Goal: Find specific page/section: Find specific page/section

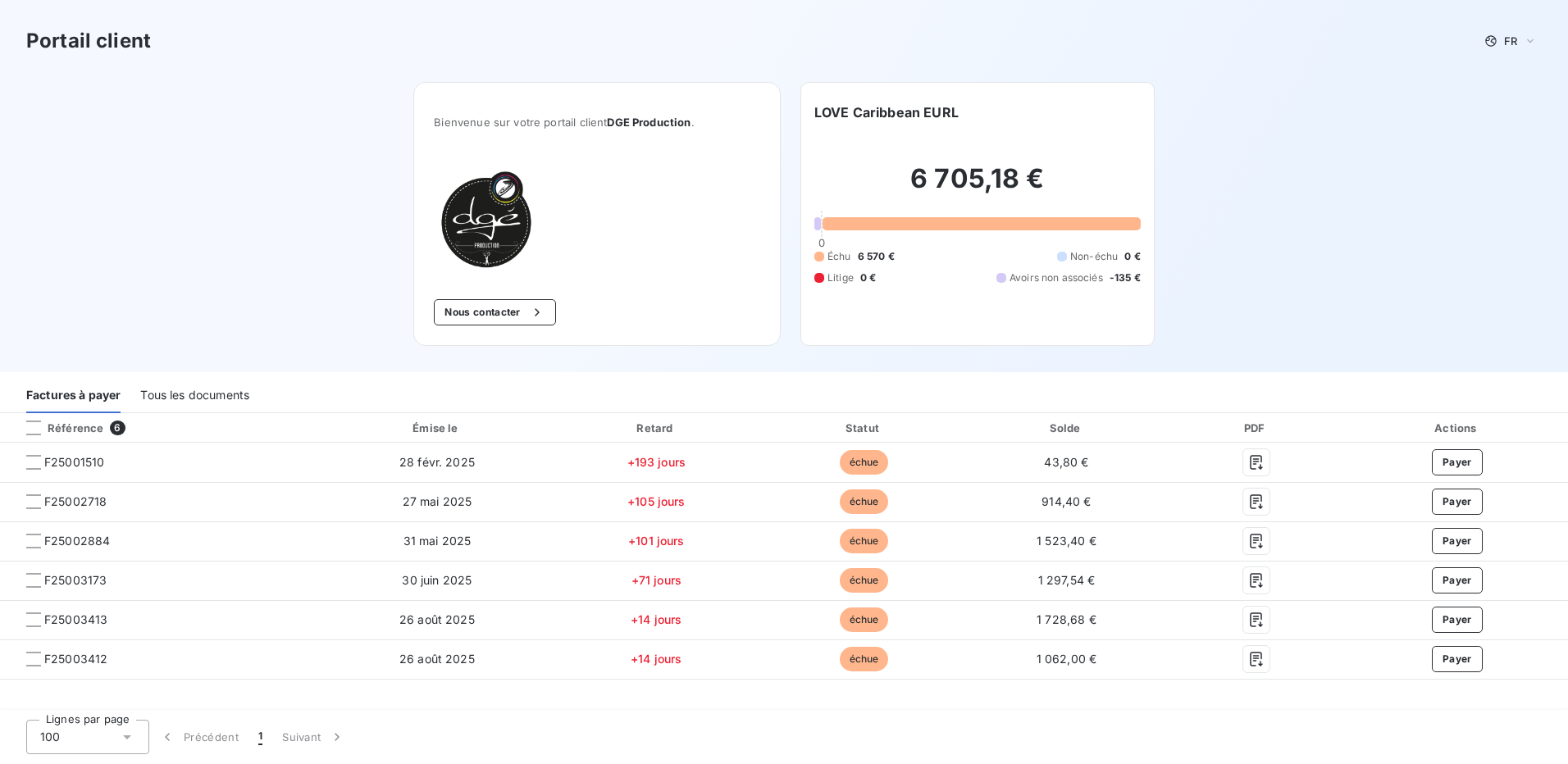
click at [220, 394] on div "Tous les documents" at bounding box center [195, 395] width 109 height 34
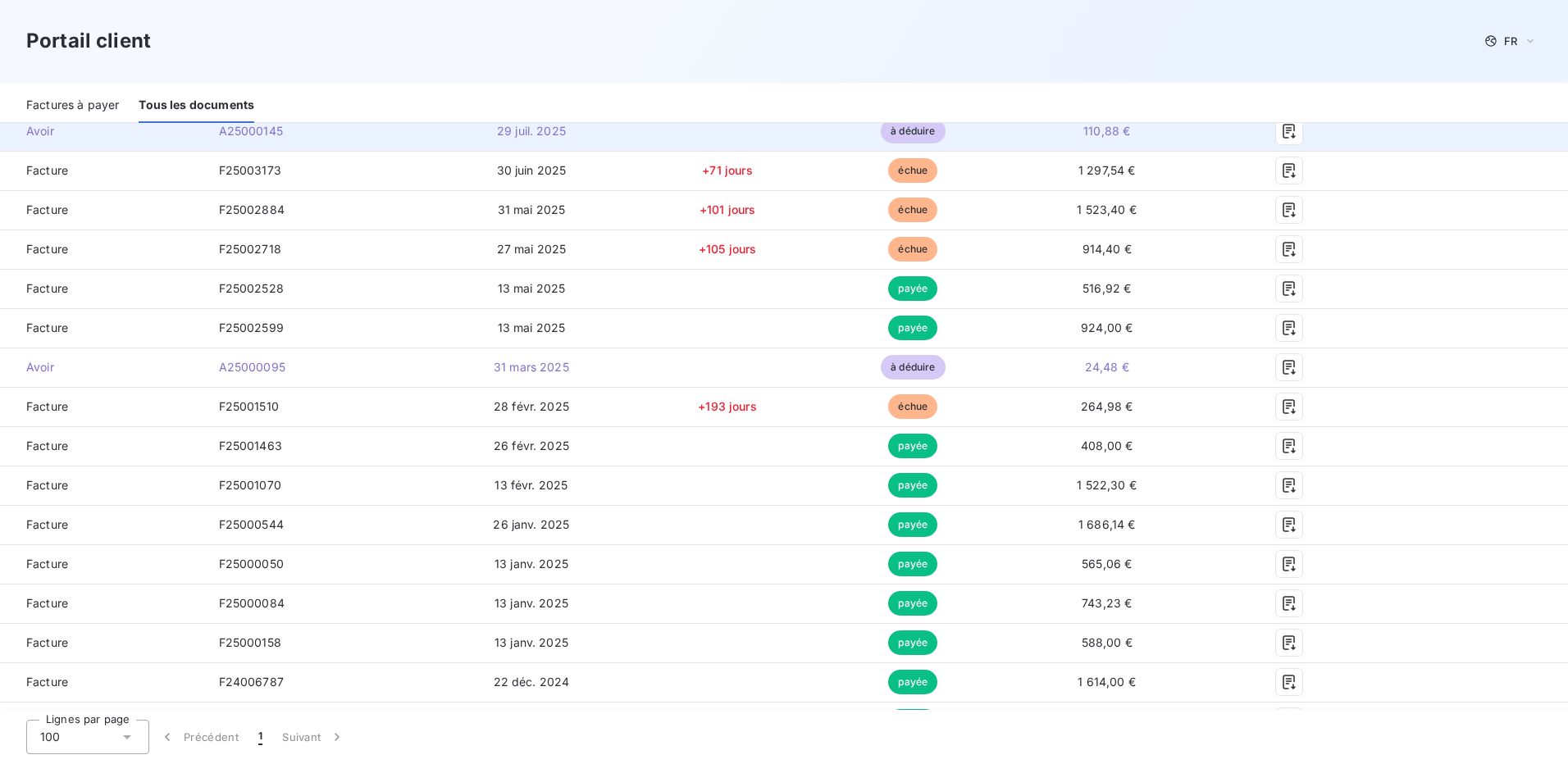
scroll to position [479, 0]
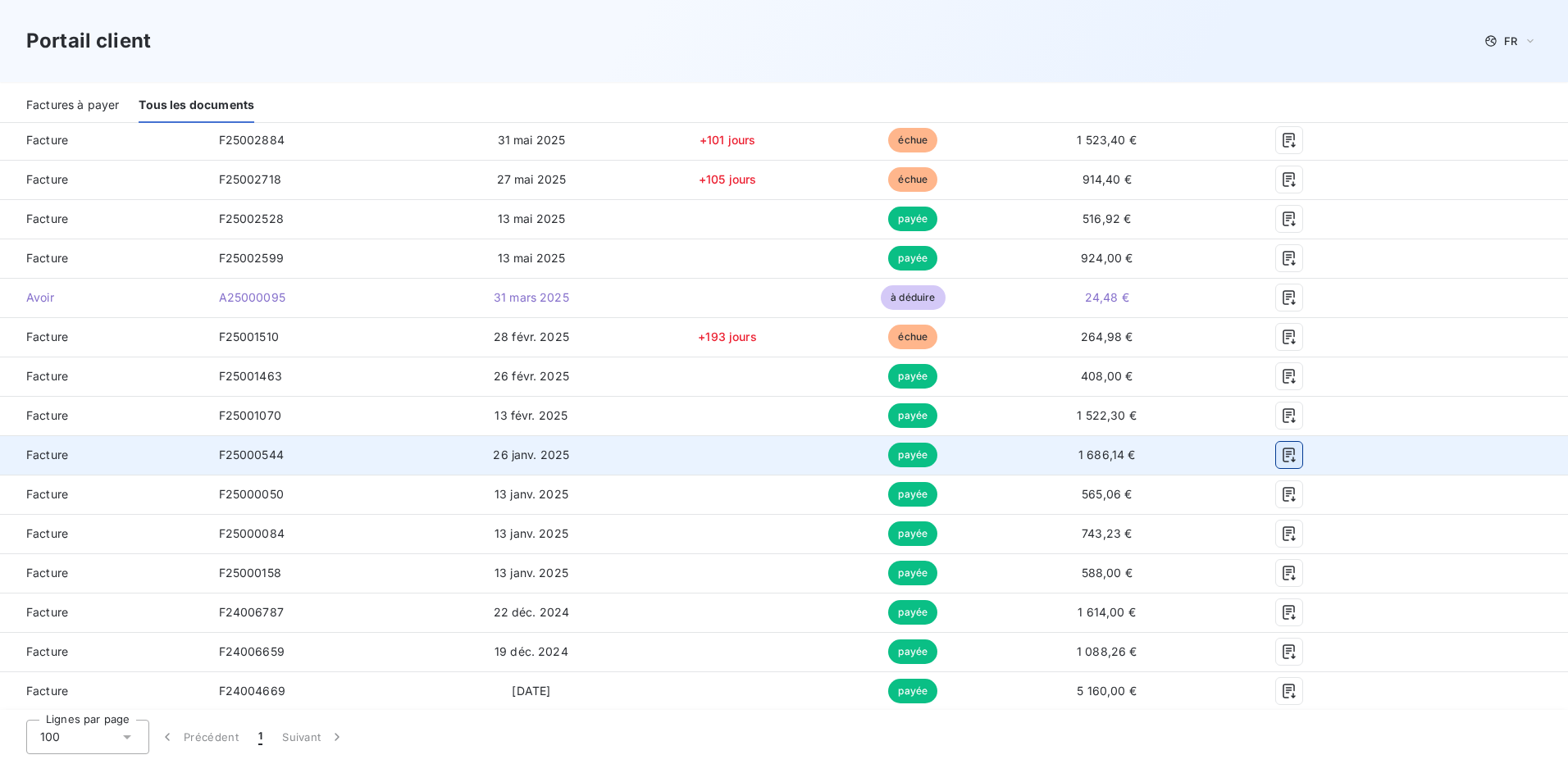
click at [1283, 456] on icon "button" at bounding box center [1288, 455] width 16 height 16
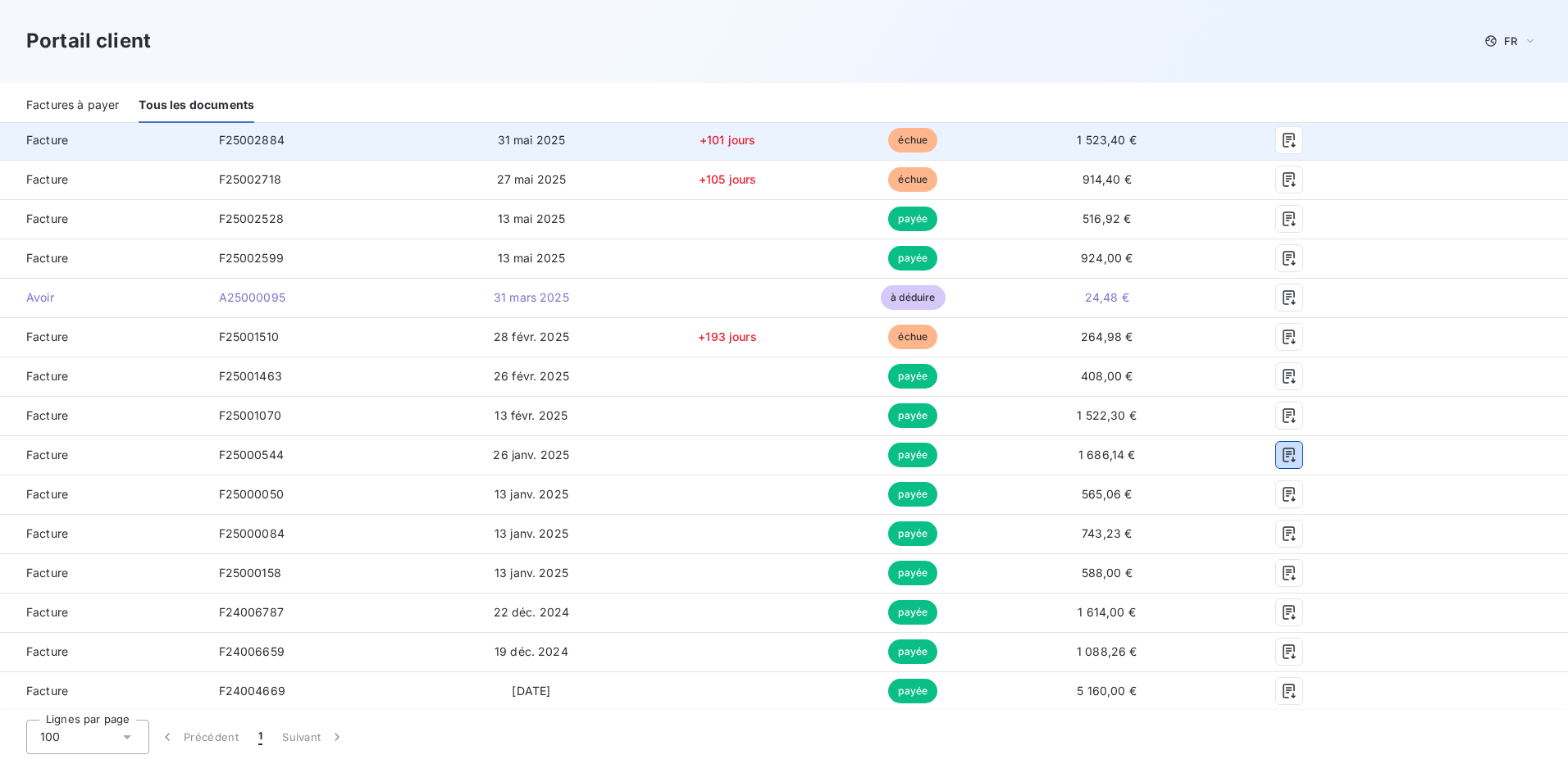
scroll to position [315, 0]
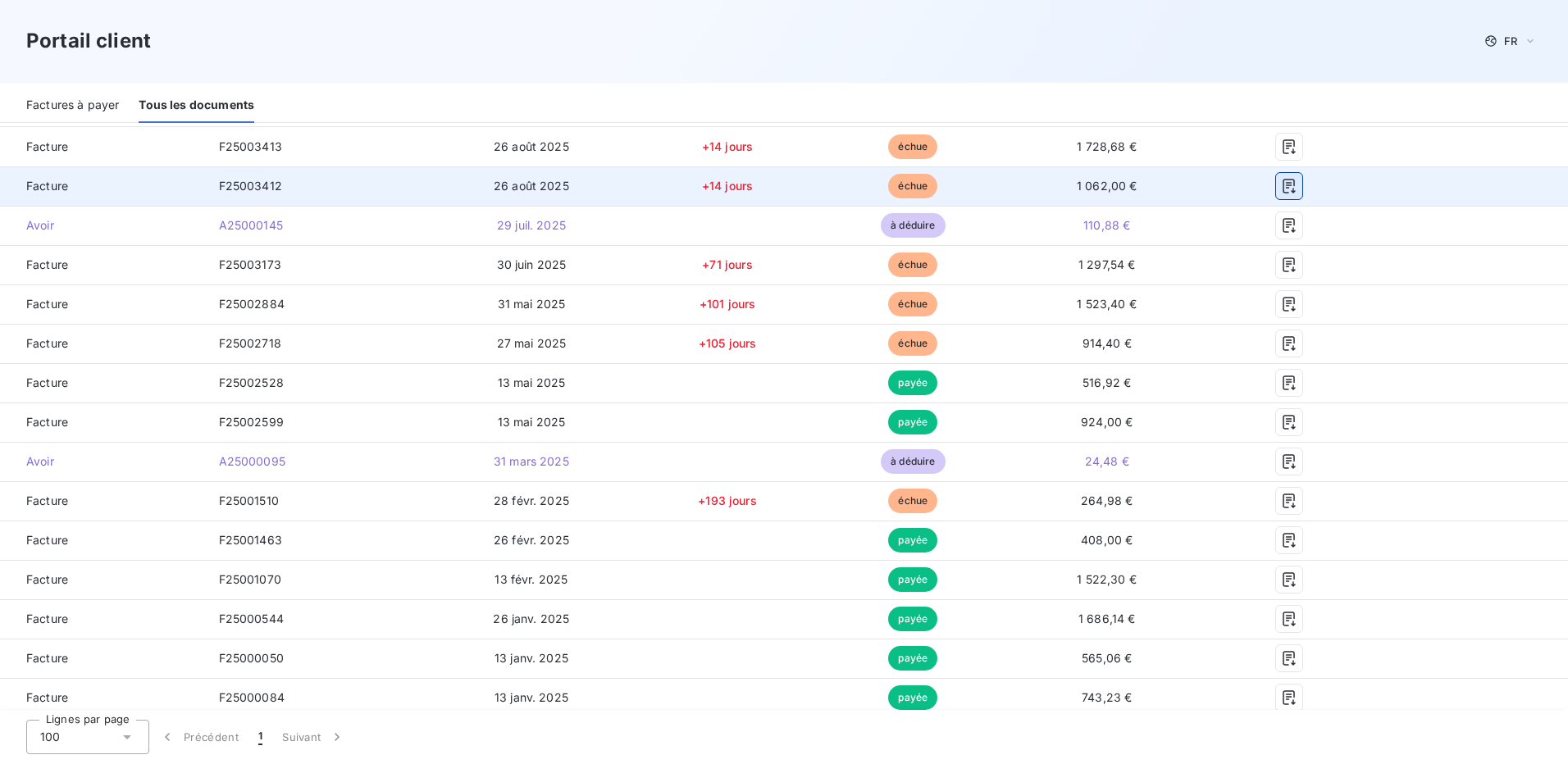
click at [1282, 187] on icon "button" at bounding box center [1288, 185] width 12 height 14
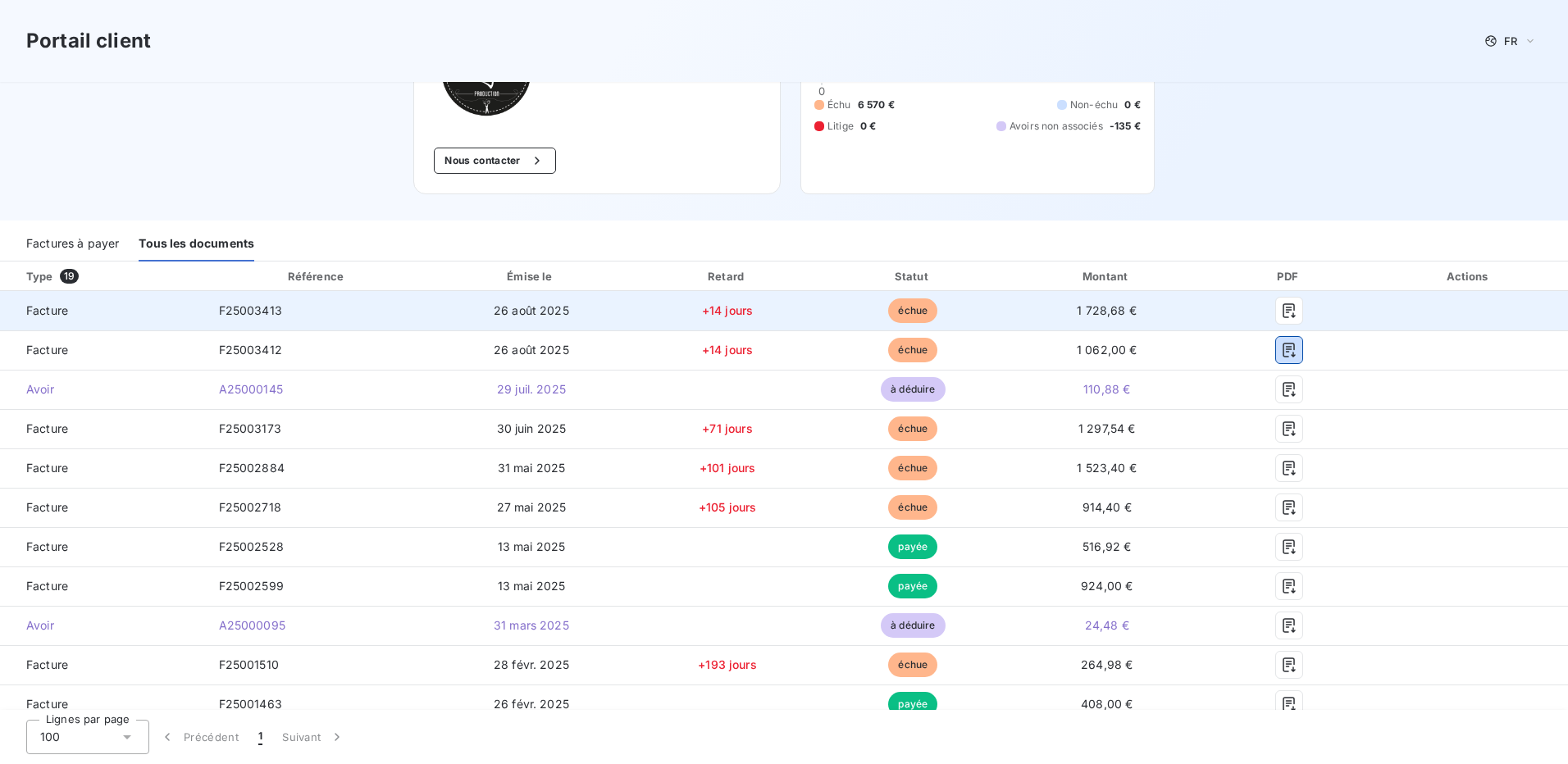
scroll to position [70, 0]
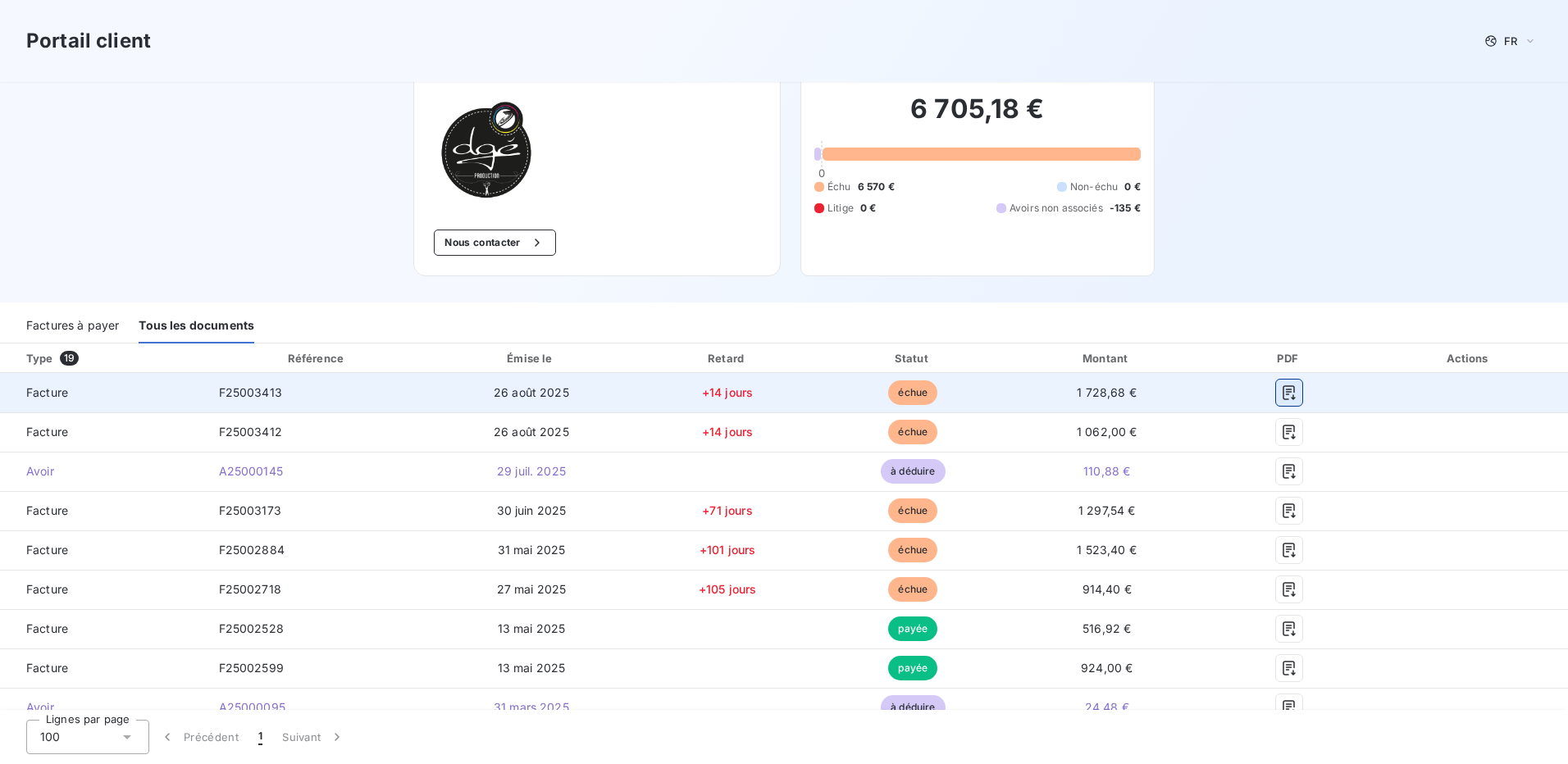
click at [1280, 396] on icon "button" at bounding box center [1288, 392] width 16 height 16
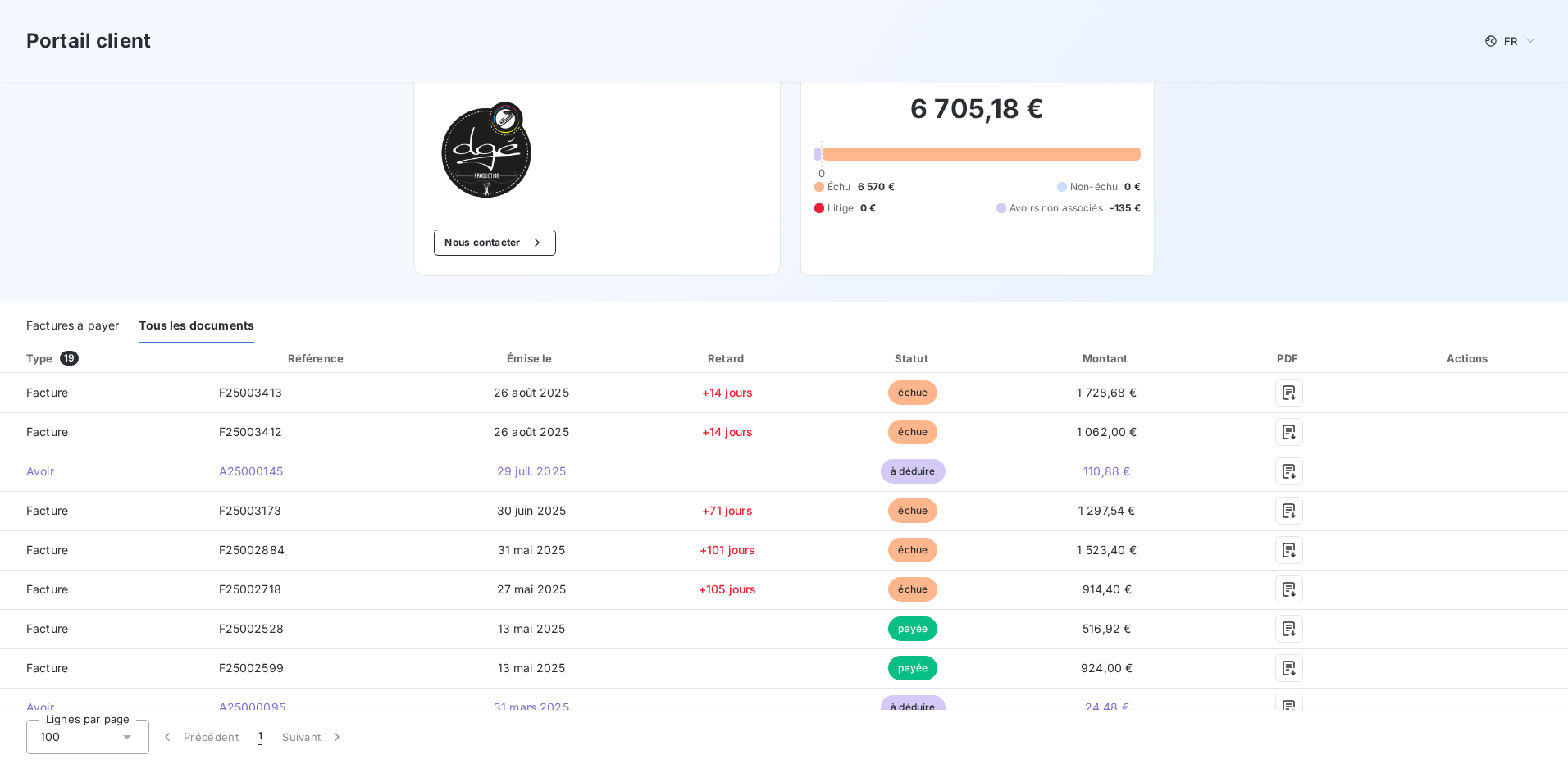
click at [1070, 31] on div "Portail client FR" at bounding box center [784, 40] width 1515 height 30
